Goal: Information Seeking & Learning: Learn about a topic

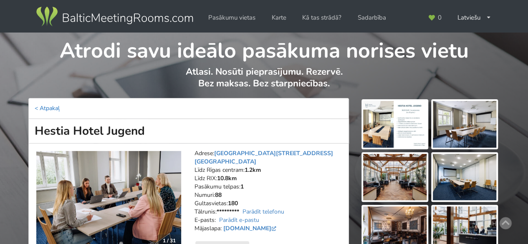
click at [49, 108] on link "< Atpakaļ" at bounding box center [47, 108] width 25 height 8
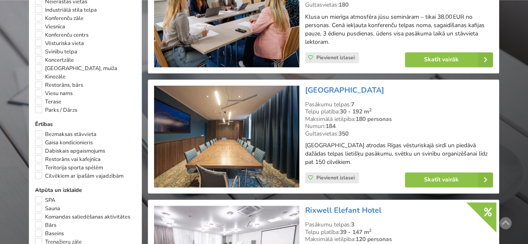
scroll to position [668, 0]
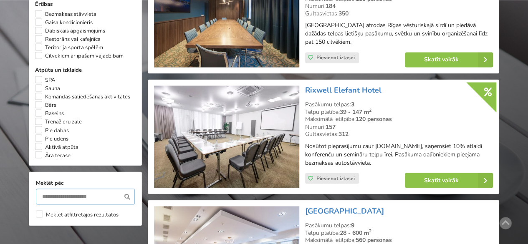
click at [64, 189] on input "text" at bounding box center [85, 197] width 99 height 16
type input "******"
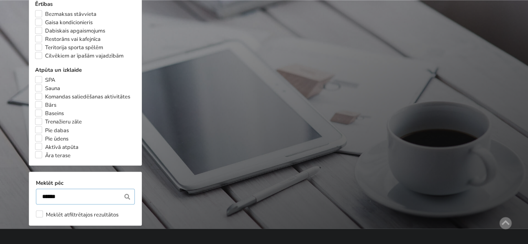
scroll to position [187, 0]
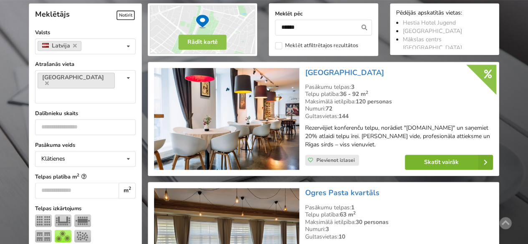
click at [435, 161] on link "Skatīt vairāk" at bounding box center [449, 162] width 88 height 15
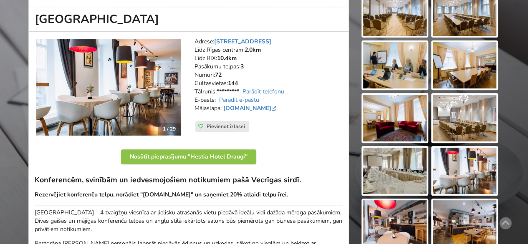
scroll to position [125, 0]
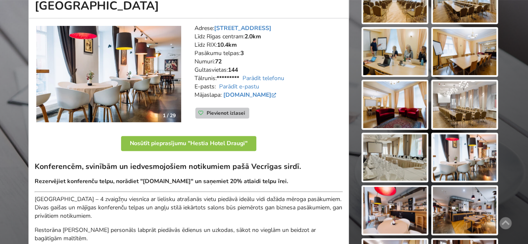
click at [230, 111] on span "Pievienot izlasei" at bounding box center [226, 113] width 38 height 7
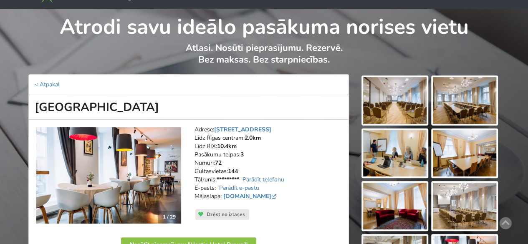
scroll to position [0, 0]
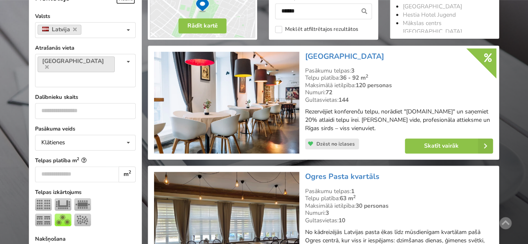
scroll to position [187, 0]
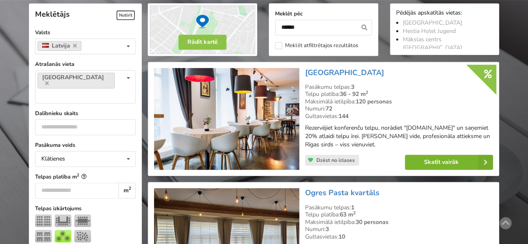
click at [438, 161] on link "Skatīt vairāk" at bounding box center [449, 162] width 88 height 15
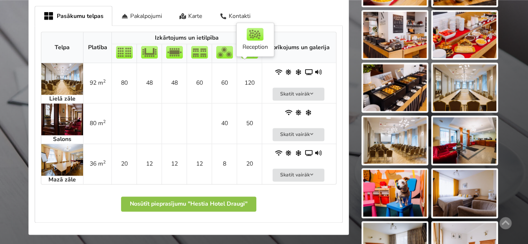
scroll to position [417, 0]
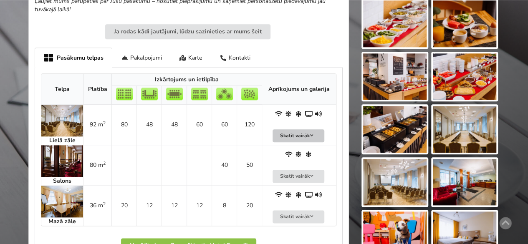
click at [295, 134] on button "Skatīt vairāk" at bounding box center [298, 135] width 52 height 13
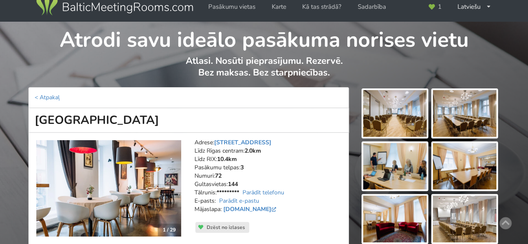
scroll to position [0, 0]
